Goal: Transaction & Acquisition: Purchase product/service

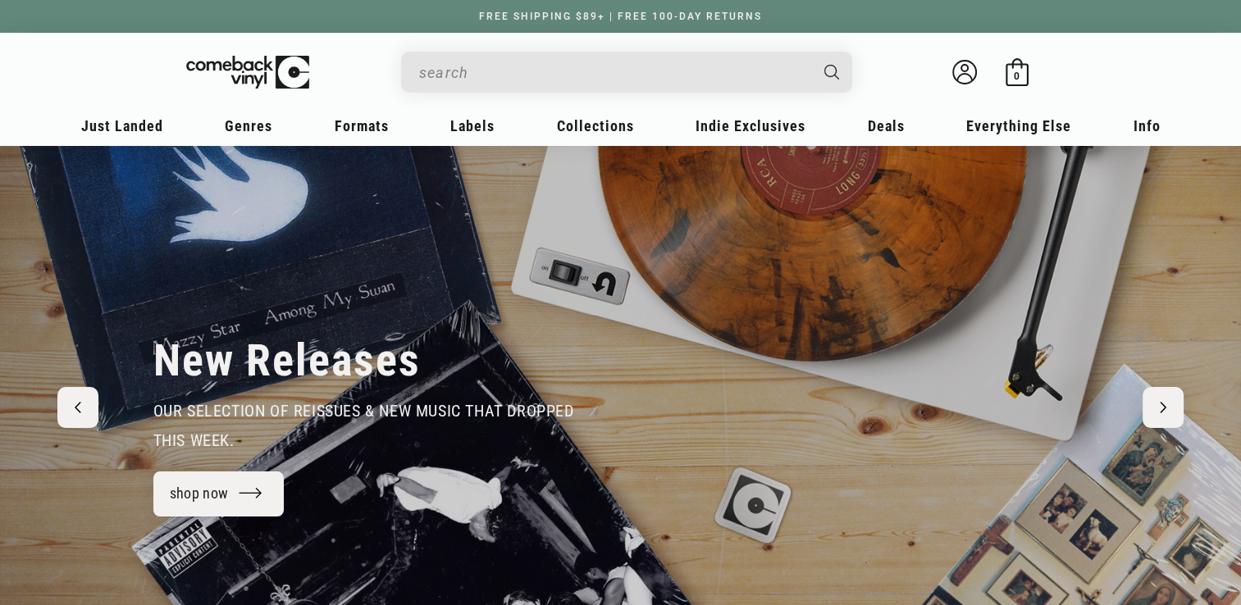
click at [458, 69] on input "Search" at bounding box center [613, 73] width 389 height 34
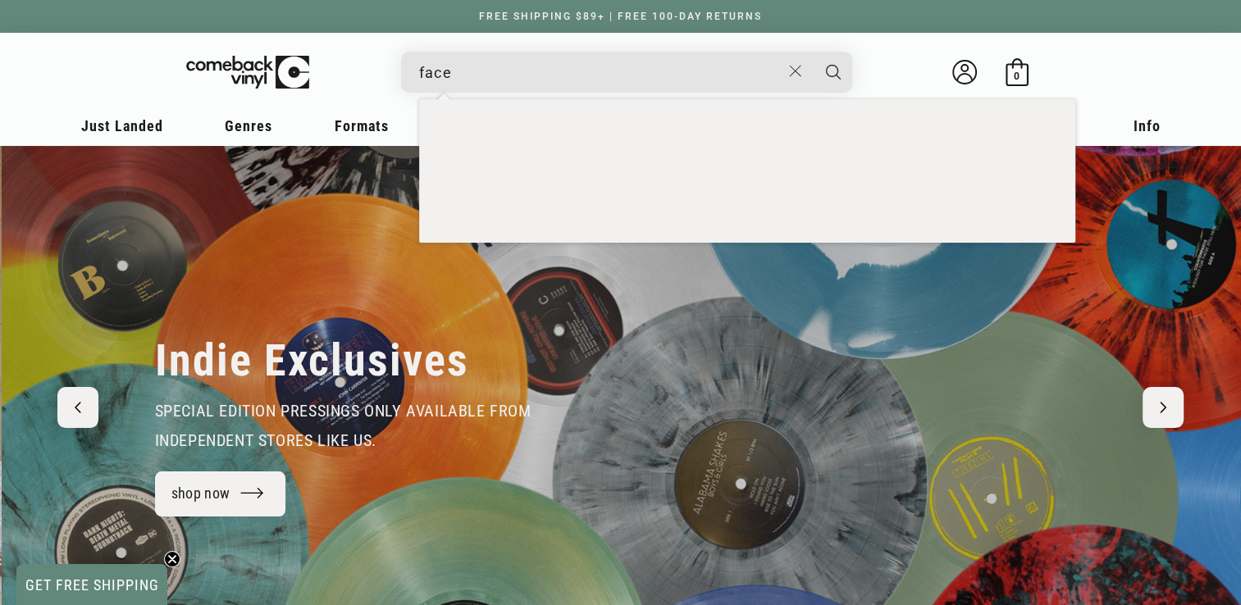
scroll to position [0, 1240]
type input "face"
click at [813, 52] on button "Search" at bounding box center [833, 72] width 41 height 41
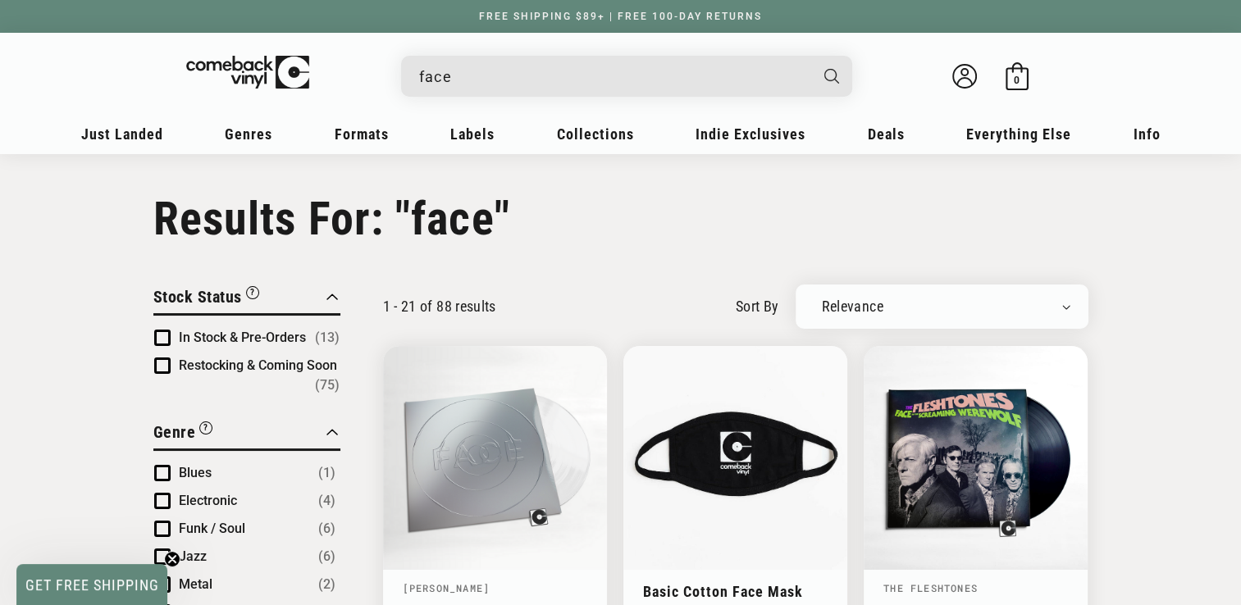
scroll to position [246, 0]
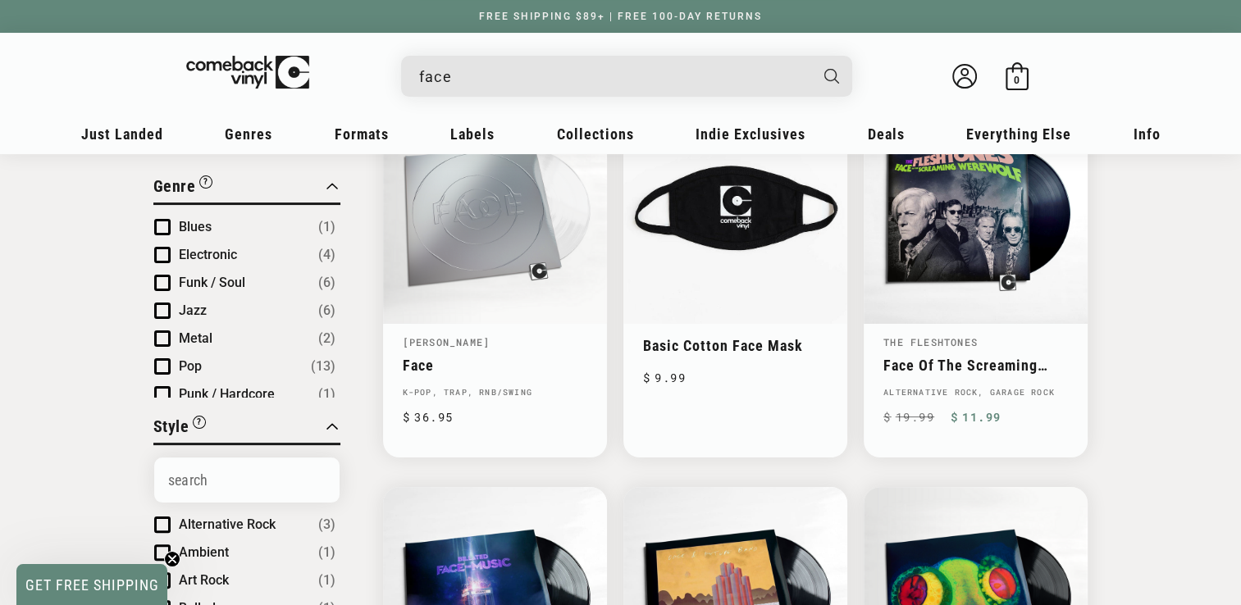
click at [459, 76] on input "face" at bounding box center [613, 77] width 389 height 34
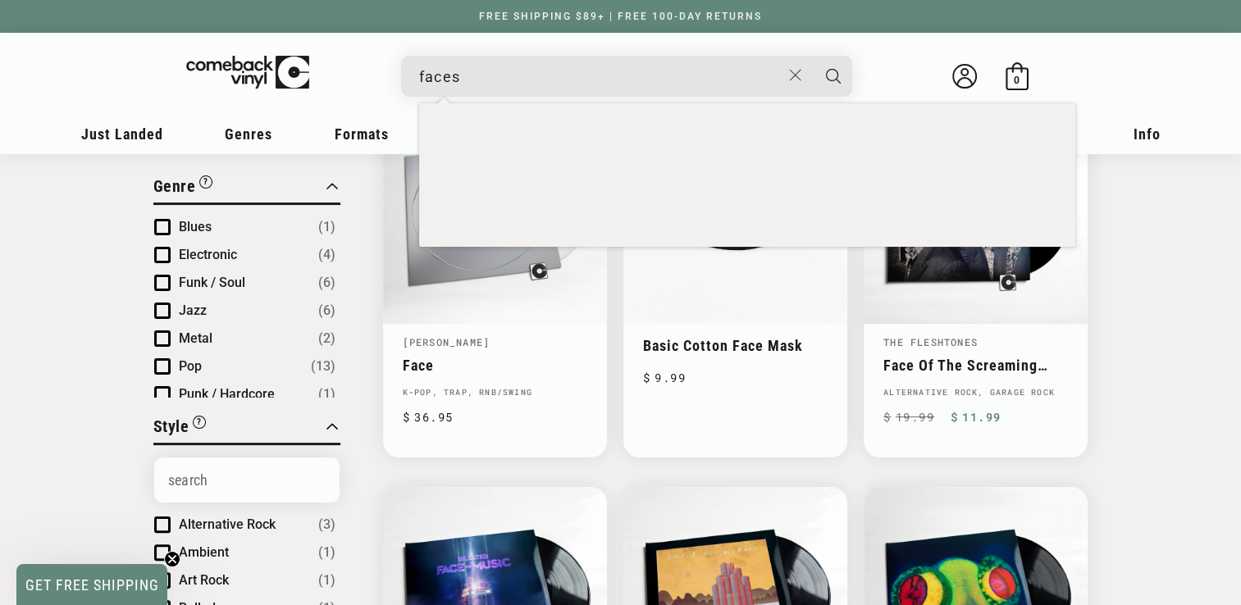
type input "faces"
click at [813, 56] on button "Search" at bounding box center [833, 76] width 41 height 41
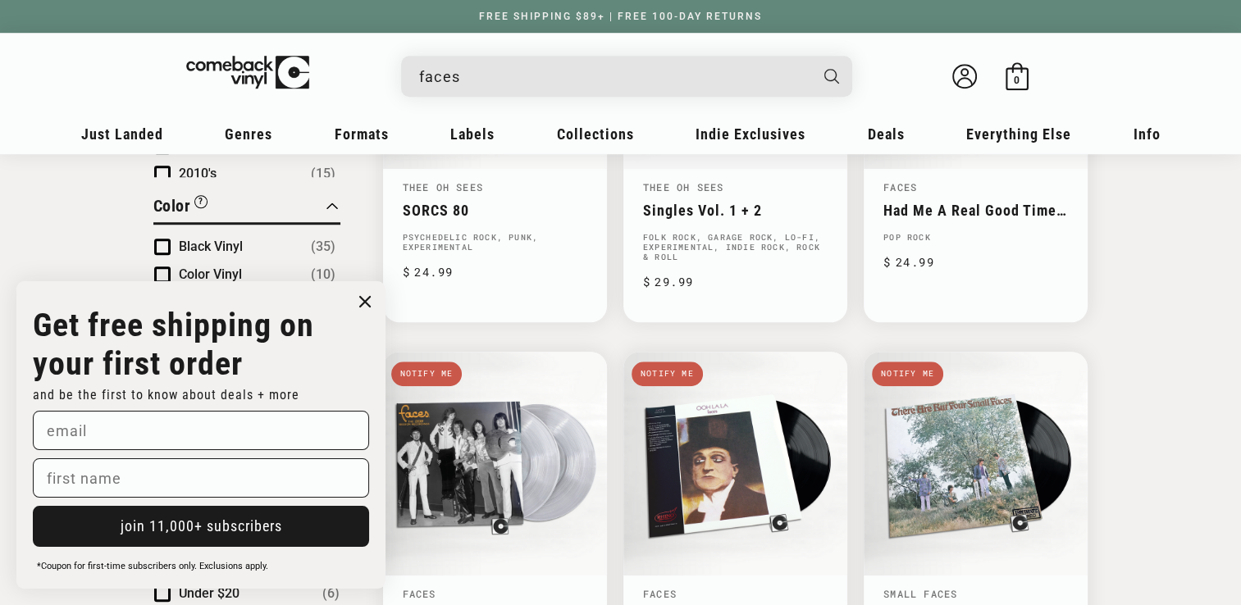
scroll to position [984, 0]
